Goal: Navigation & Orientation: Find specific page/section

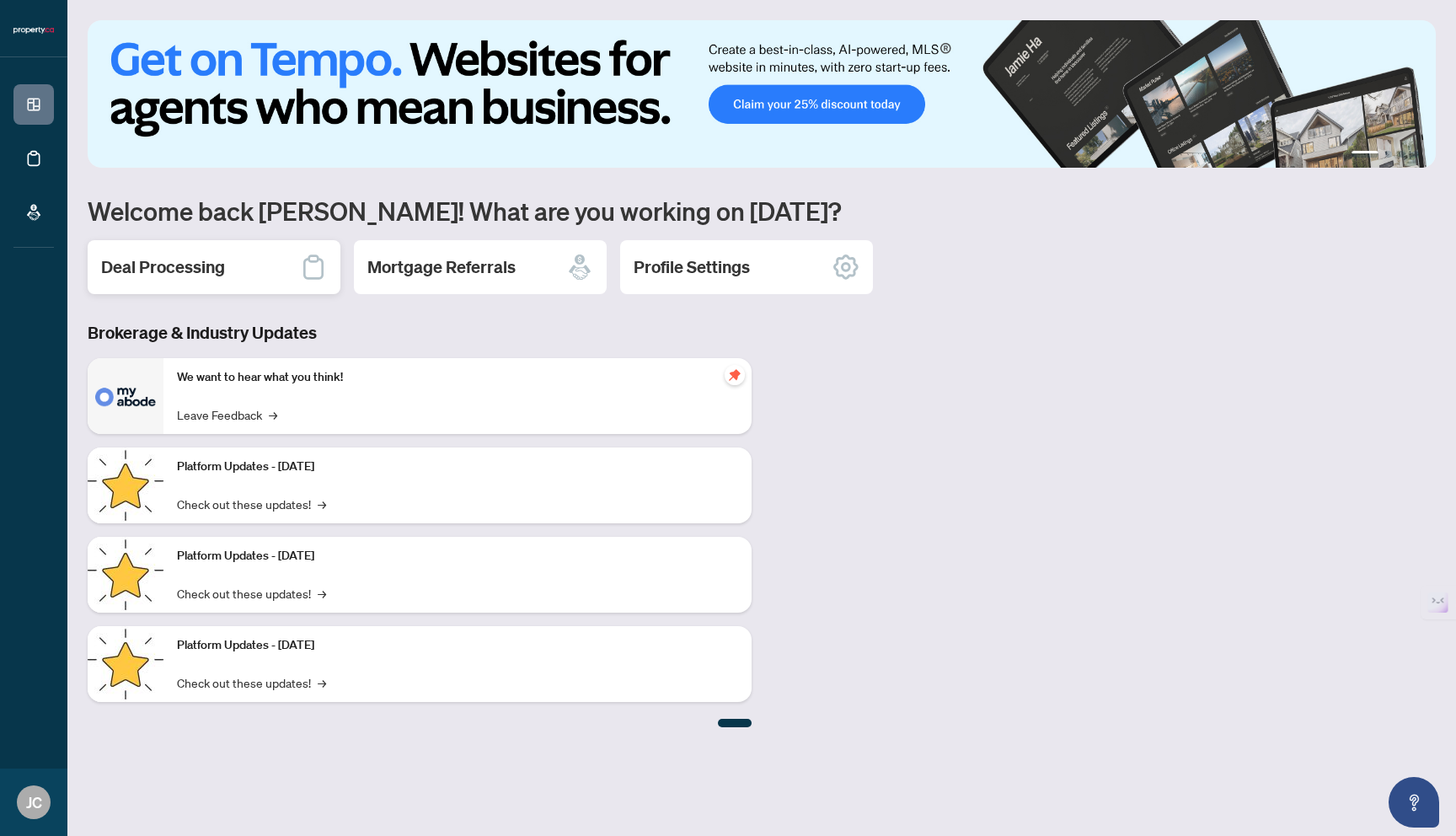
click at [216, 271] on h2 "Deal Processing" at bounding box center [163, 267] width 124 height 23
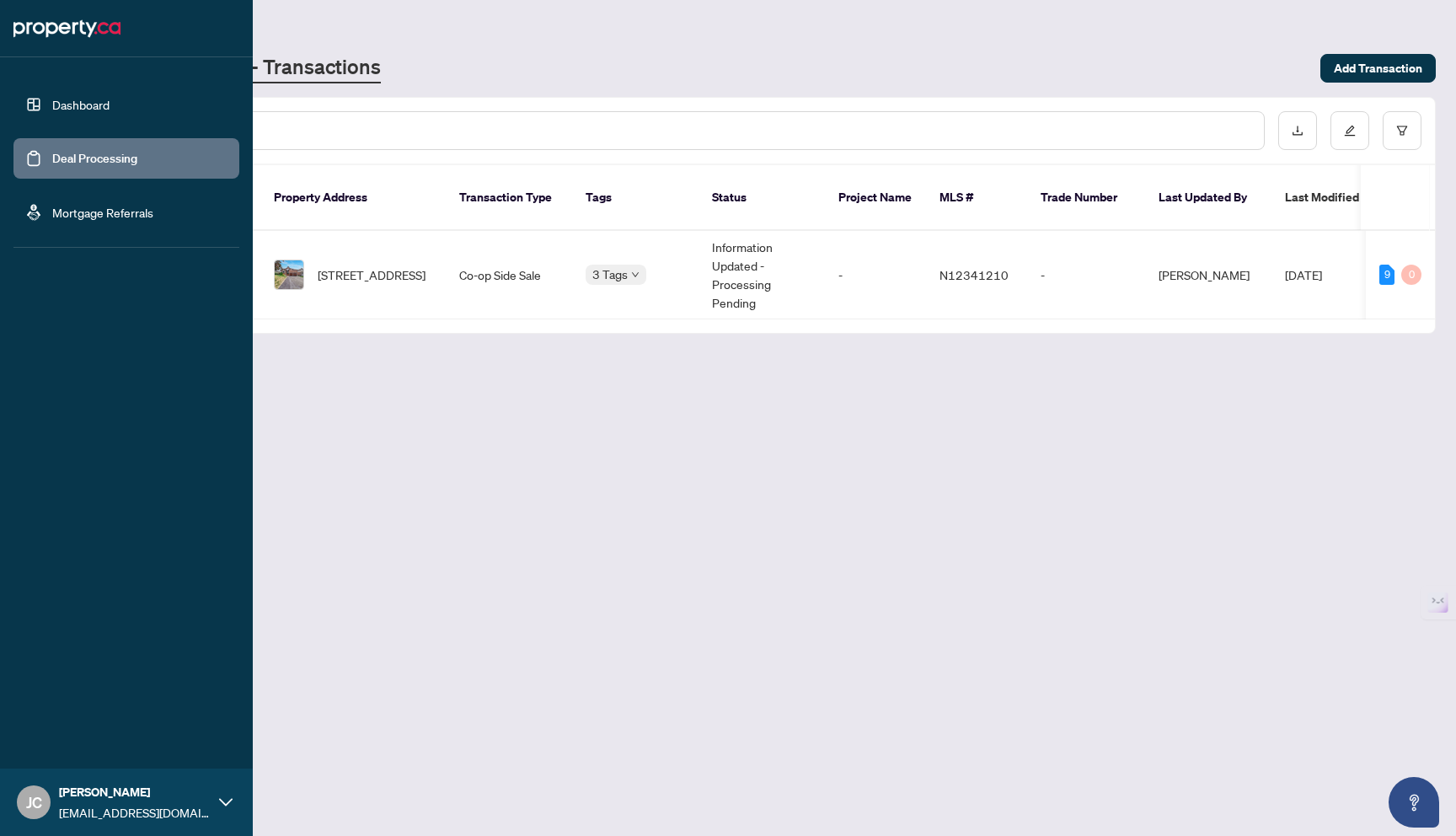
click at [60, 220] on link "Mortgage Referrals" at bounding box center [103, 213] width 101 height 16
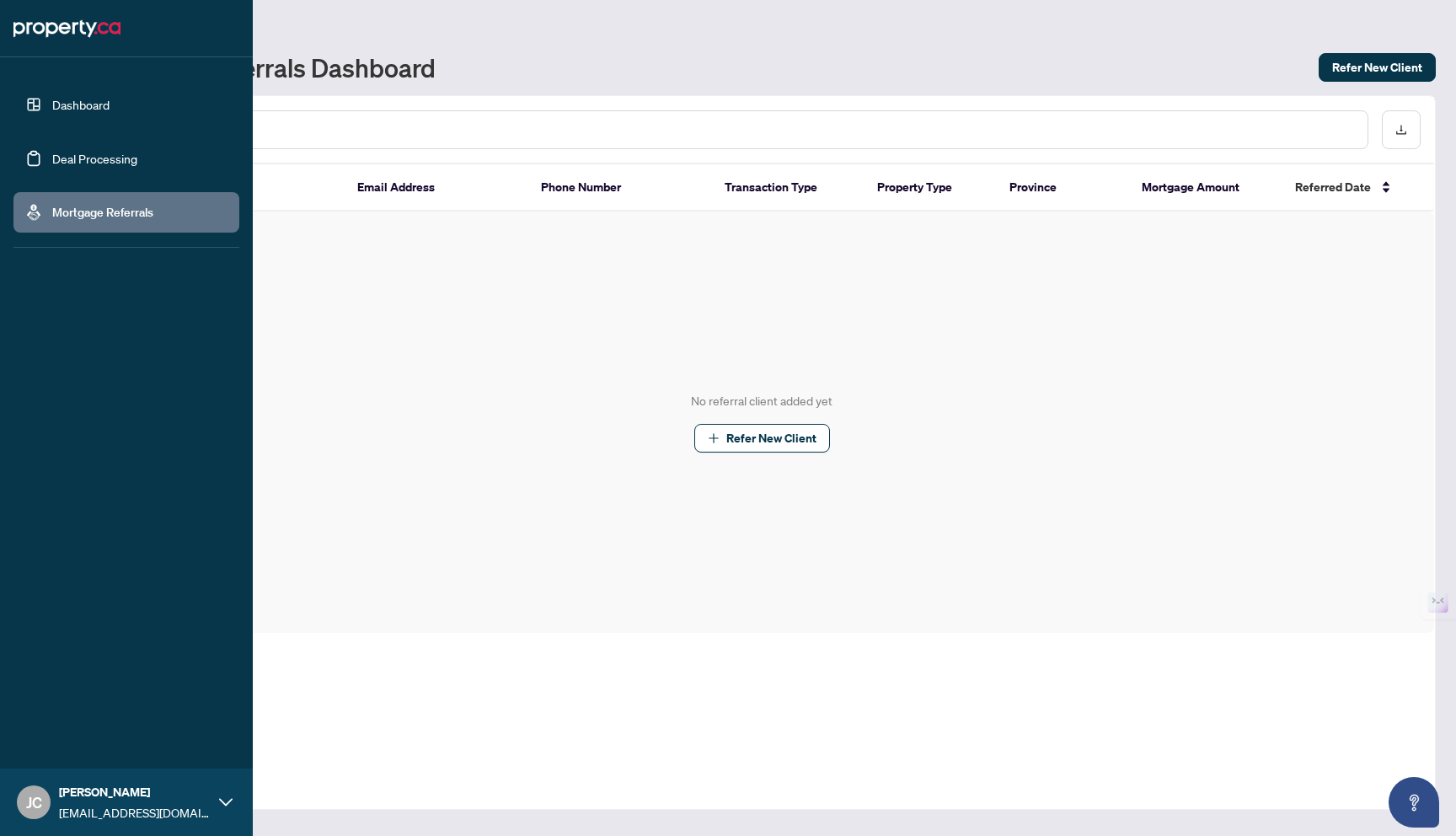
click at [78, 102] on link "Dashboard" at bounding box center [81, 104] width 58 height 16
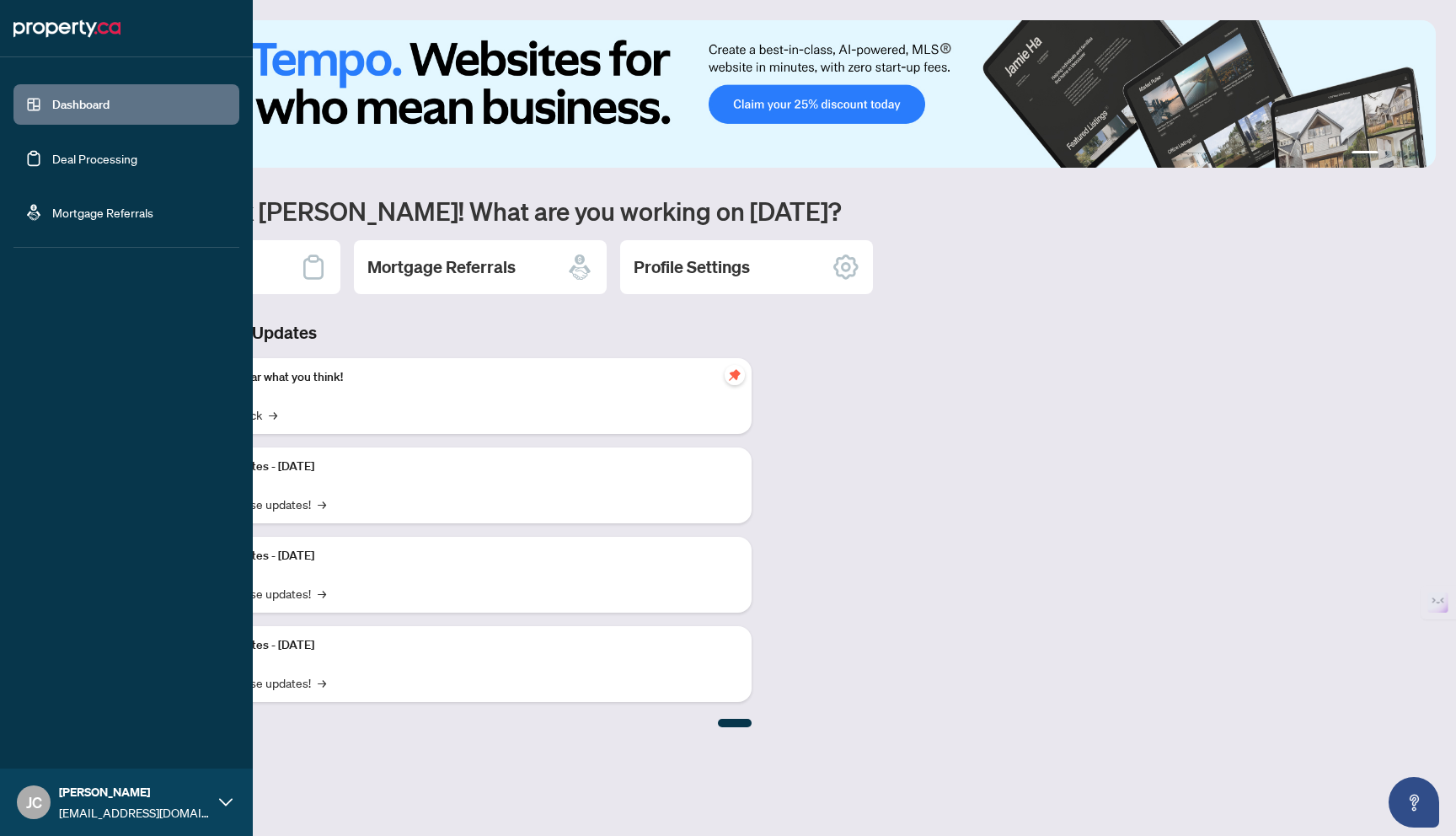
click at [81, 112] on link "Dashboard" at bounding box center [81, 104] width 58 height 16
